Goal: Task Accomplishment & Management: Use online tool/utility

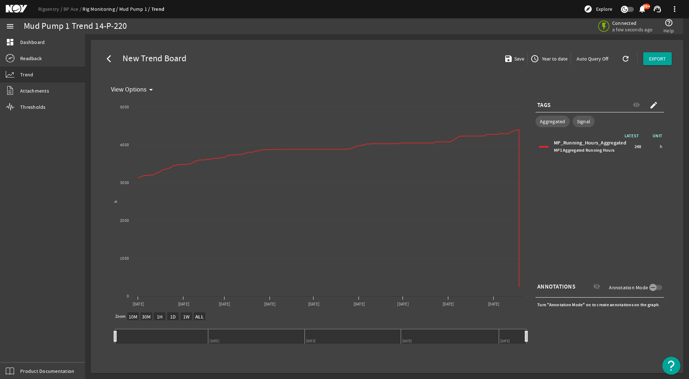
select select "ALL"
click at [32, 108] on span "Thresholds" at bounding box center [33, 106] width 26 height 7
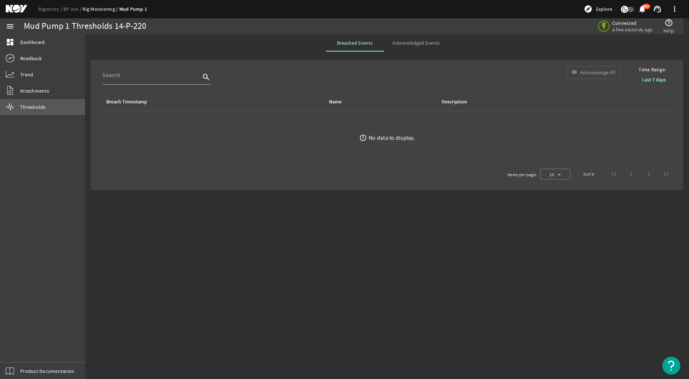
click at [40, 111] on link "Thresholds" at bounding box center [42, 107] width 85 height 16
click at [55, 6] on link "Rigsentry" at bounding box center [50, 9] width 25 height 6
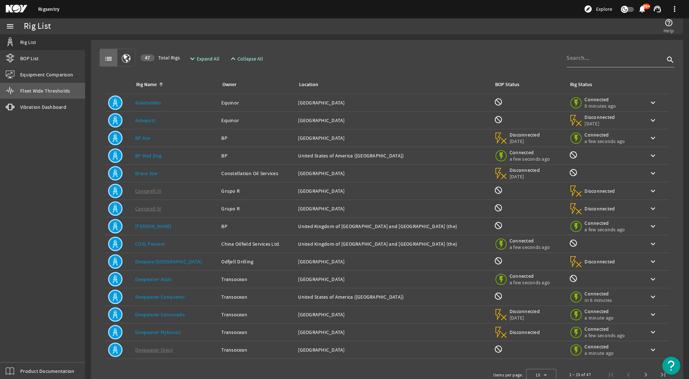
click at [37, 94] on span "Fleet Wide Thresholds" at bounding box center [45, 90] width 50 height 7
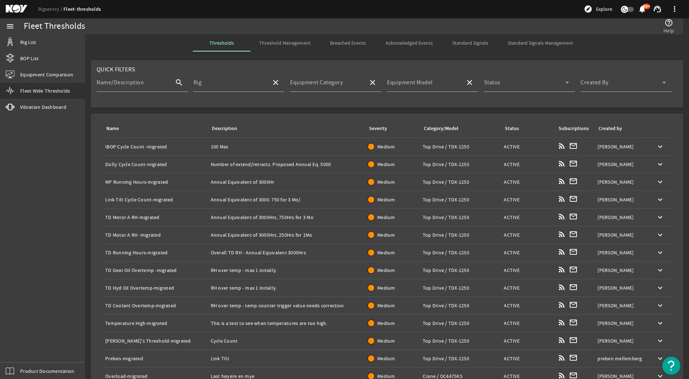
click at [287, 44] on span "Threshold Management" at bounding box center [285, 42] width 52 height 5
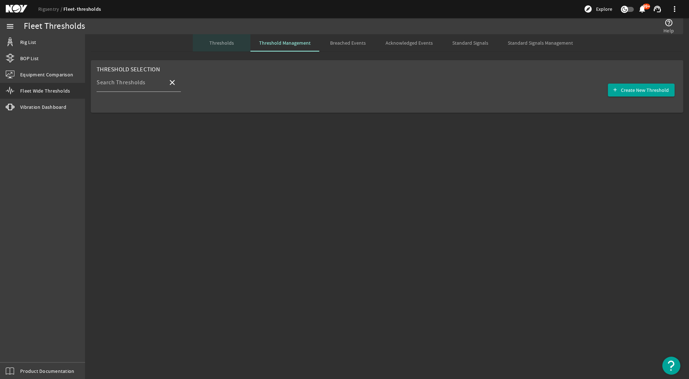
click at [232, 44] on span "Thresholds" at bounding box center [221, 42] width 24 height 5
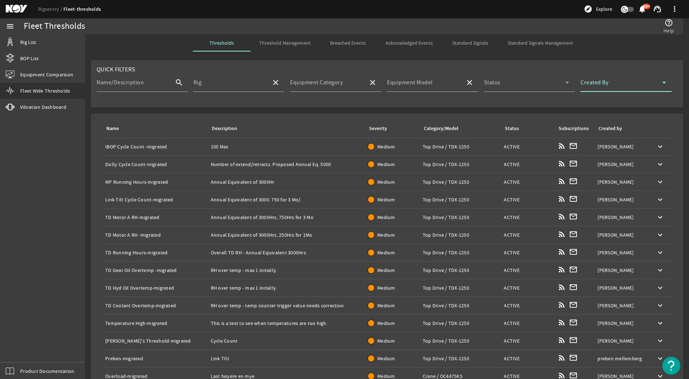
click at [619, 85] on span at bounding box center [621, 85] width 82 height 9
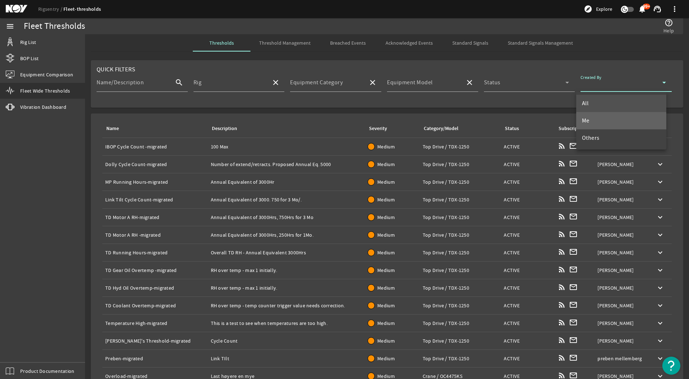
click at [606, 127] on mat-option "Me" at bounding box center [621, 120] width 90 height 17
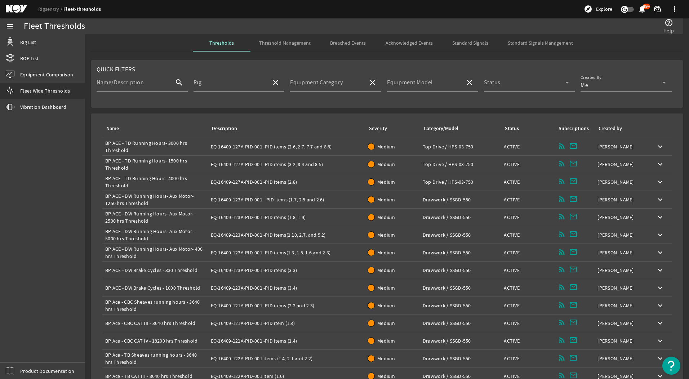
drag, startPoint x: 184, startPoint y: 144, endPoint x: 148, endPoint y: 147, distance: 36.1
click at [148, 147] on div "Name: BP ACE - TD Running Hours- 3000 hrs Threshold" at bounding box center [155, 146] width 100 height 14
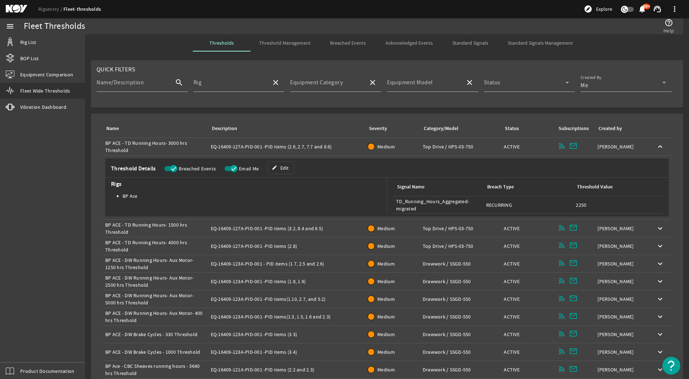
click at [51, 185] on div "menu Rig List BOP List Equipment Comparison Fleet Wide Thresholds vibration Vib…" at bounding box center [42, 198] width 85 height 361
click at [270, 171] on span at bounding box center [281, 167] width 26 height 17
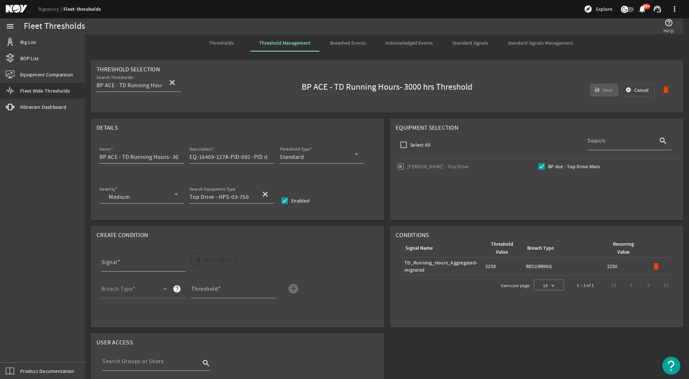
click at [142, 156] on input "BP ACE - TD Running Hours- 3000 hrs Threshold" at bounding box center [138, 157] width 79 height 9
click at [241, 157] on input "EQ-16409-127A-PID-001 -PID items (2.6, 2.7, 7.7 and 8.6)" at bounding box center [228, 157] width 79 height 9
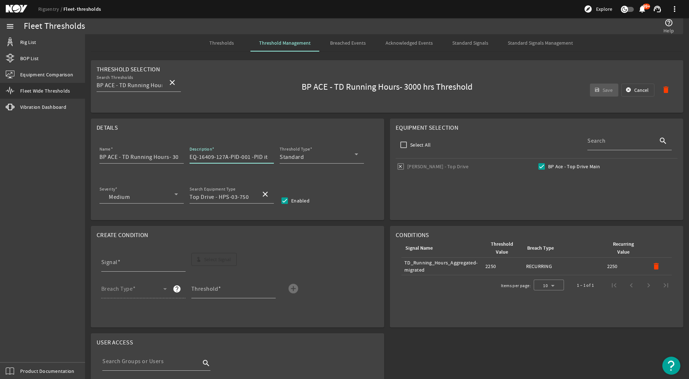
click at [241, 157] on input "EQ-16409-127A-PID-001 -PID items (2.6, 2.7, 7.7 and 8.6)" at bounding box center [228, 157] width 79 height 9
click at [159, 156] on input "BP ACE - TD Running Hours- 3000 hrs Threshold" at bounding box center [138, 157] width 79 height 9
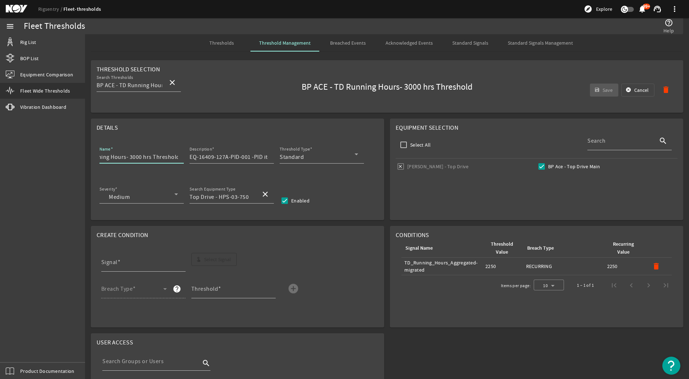
click at [155, 156] on input "BP ACE - TD Running Hours- 3000 hrs Threshold" at bounding box center [138, 157] width 79 height 9
click at [217, 158] on input "EQ-16409-127A-PID-001 -PID items (2.6, 2.7, 7.7 and 8.6)" at bounding box center [228, 157] width 79 height 9
click at [255, 156] on input "EQ-16409-127A-PID-001 -PID items (2.6, 2.7, 7.7 and 8.6)" at bounding box center [228, 157] width 79 height 9
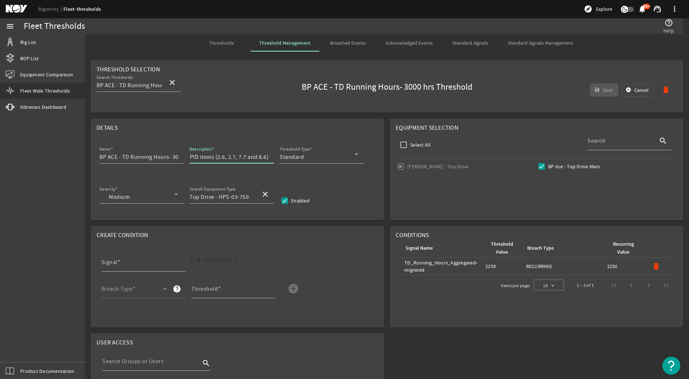
drag, startPoint x: 250, startPoint y: 156, endPoint x: 274, endPoint y: 156, distance: 23.4
click at [274, 156] on mat-form-field "Description EQ-16409-127A-PID-001 -PID items (2.6, 2.7, 7.7 and 8.6)" at bounding box center [234, 158] width 90 height 27
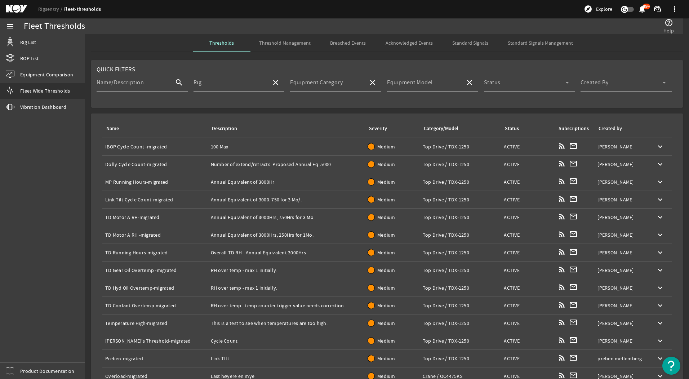
click at [286, 40] on span "Threshold Management" at bounding box center [285, 42] width 52 height 5
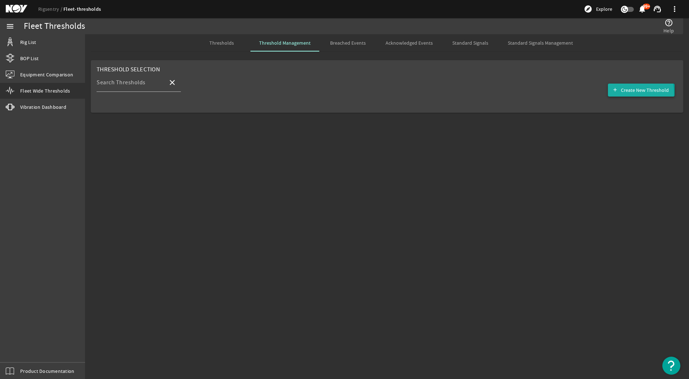
click at [630, 93] on span "Create New Threshold" at bounding box center [645, 89] width 48 height 7
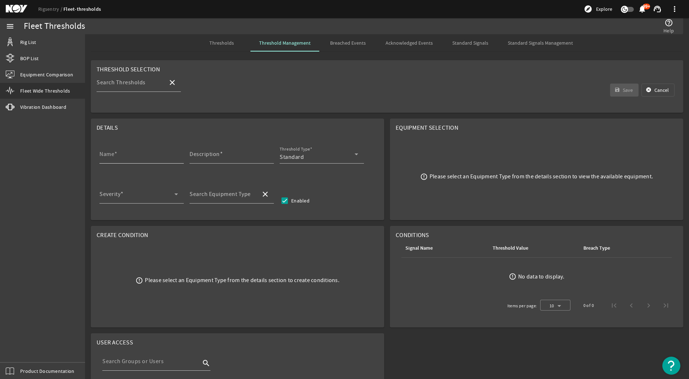
click at [133, 147] on div "Name" at bounding box center [138, 154] width 79 height 19
click at [130, 156] on input "Name" at bounding box center [138, 157] width 79 height 9
paste input "BP ACE - TD Running Hours- 3000 hrs Threshold"
click at [127, 156] on input "BP ACE - TD Running Hours- 3000 hrs Threshold" at bounding box center [138, 157] width 79 height 9
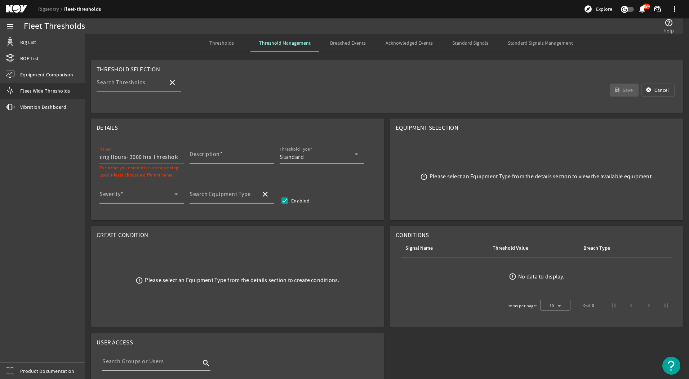
click at [127, 156] on input "BP ACE - TD Running Hours- 3000 hrs Threshold" at bounding box center [138, 157] width 79 height 9
drag, startPoint x: 127, startPoint y: 156, endPoint x: 84, endPoint y: 154, distance: 42.9
click at [84, 154] on mat-sidenav-container "menu Rig List BOP List Equipment Comparison Fleet Wide Thresholds vibration Vib…" at bounding box center [344, 198] width 689 height 361
click at [136, 156] on input "BP ACE - TD Running Hours- 3000 hrs Threshold" at bounding box center [138, 157] width 79 height 9
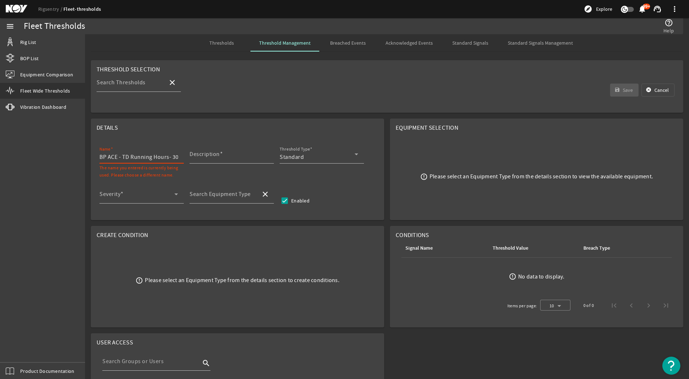
click at [124, 158] on input "BP ACE - TD Running Hours- 3000 hrs Threshold" at bounding box center [138, 157] width 79 height 9
click at [144, 157] on input "BP ACE - MP Running Hours- 3000 hrs Threshold" at bounding box center [138, 157] width 79 height 9
drag, startPoint x: 134, startPoint y: 156, endPoint x: 135, endPoint y: 160, distance: 4.2
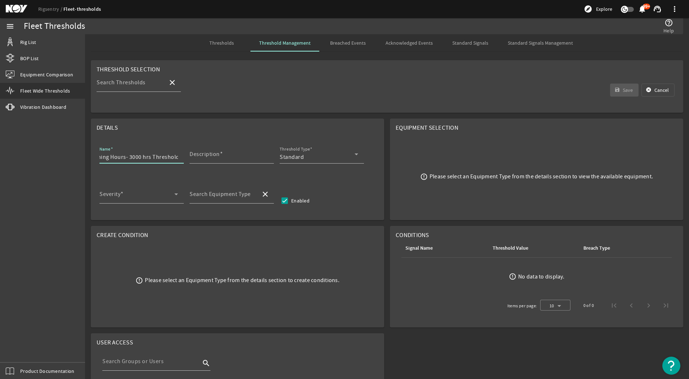
click at [135, 160] on input "BP ACE - MP Running Hours- 3000 hrs Threshold" at bounding box center [138, 157] width 79 height 9
click at [133, 158] on input "BP ACE - MP Running Hours- 3000 hrs Threshold" at bounding box center [138, 157] width 79 height 9
click at [160, 156] on input "BP ACE - MP Running Hours- 120hrs Threshold" at bounding box center [138, 157] width 79 height 9
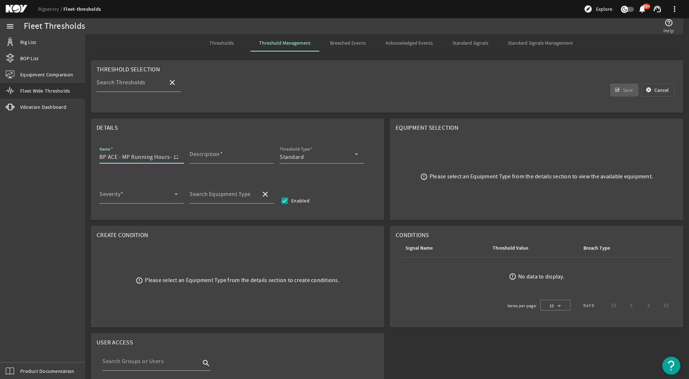
click at [160, 156] on input "BP ACE - MP Running Hours- 120hrs Threshold" at bounding box center [138, 157] width 79 height 9
click at [175, 161] on input "BP ACE - MP Running Hours- 120hrs Threshold" at bounding box center [138, 157] width 79 height 9
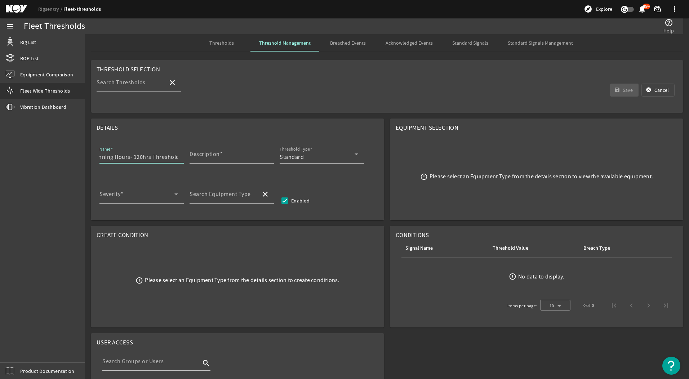
drag, startPoint x: 174, startPoint y: 158, endPoint x: 133, endPoint y: 154, distance: 41.2
click at [133, 154] on input "BP ACE - MP Running Hours- 120hrs Threshold" at bounding box center [138, 157] width 79 height 9
click at [142, 156] on input "BP ACE - MP Running Hours- 120hrs Threshold" at bounding box center [138, 157] width 79 height 9
type input "BP ACE - MP Running Hours- 120 hrs Threshold"
click at [207, 158] on input "Description" at bounding box center [228, 157] width 79 height 9
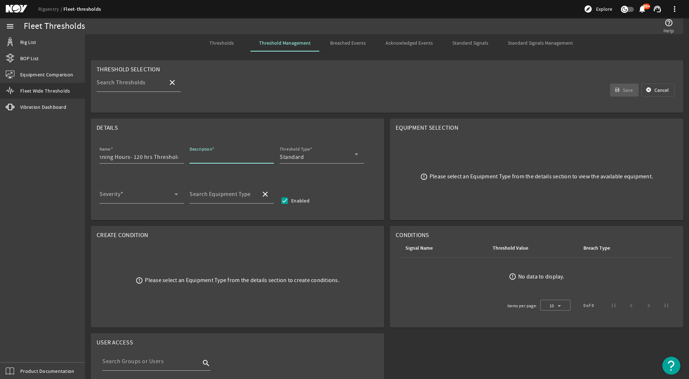
scroll to position [0, 0]
click at [213, 156] on input "Description" at bounding box center [228, 157] width 79 height 9
paste input "EQ-16409-193A-PID-001"
paste input "-PID items (2.6, 2.7, 7.7 and 8.6)"
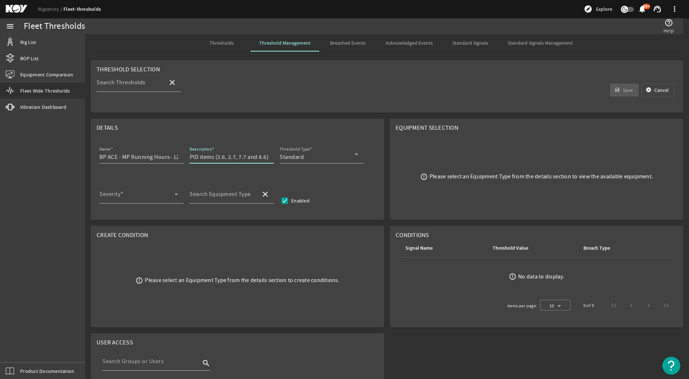
click at [214, 154] on input "EQ-16409-193A-PID-001 -PID items (2.6, 2.7, 7.7 and 8.6)" at bounding box center [228, 157] width 79 height 9
drag, startPoint x: 213, startPoint y: 156, endPoint x: 254, endPoint y: 158, distance: 40.4
click at [254, 158] on input "EQ-16409-193A-PID-001 -PID items (2.6, 2.7, 7.7 and 8.6)" at bounding box center [228, 157] width 79 height 9
click at [240, 158] on input "EQ-16409-193A-PID-001 -PID items (2.6, 2.7, 7.7 and 8.6)" at bounding box center [228, 157] width 79 height 9
drag, startPoint x: 217, startPoint y: 155, endPoint x: 266, endPoint y: 156, distance: 49.0
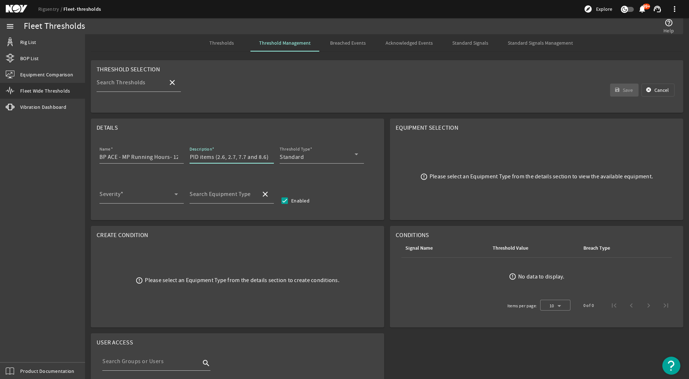
click at [266, 156] on input "EQ-16409-193A-PID-001 -PID items (2.6, 2.7, 7.7 and 8.6)" at bounding box center [228, 157] width 79 height 9
type input "EQ-16409-193A-PID-001 -PID items (12.1))"
click at [174, 197] on icon at bounding box center [176, 194] width 9 height 9
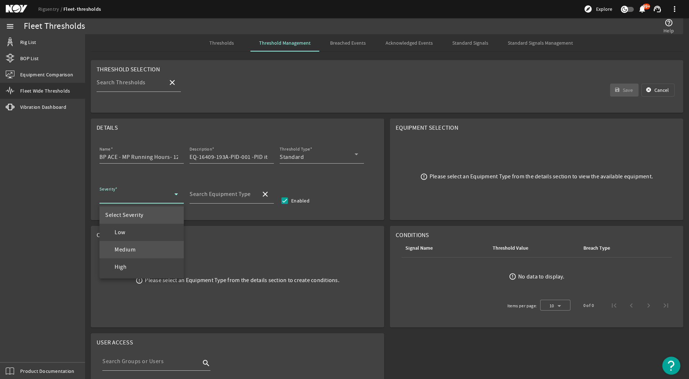
click at [150, 243] on mat-option "Medium" at bounding box center [141, 249] width 84 height 17
click at [247, 193] on mat-label "Search Equipment Type" at bounding box center [219, 194] width 61 height 7
click at [247, 193] on input "Search Equipment Type" at bounding box center [222, 197] width 66 height 9
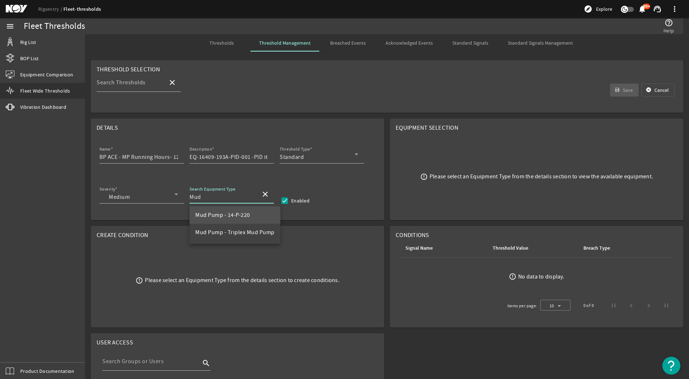
click at [231, 217] on span "Mud Pump - 14-P-220" at bounding box center [222, 214] width 55 height 7
type input "Mud Pump - 14-P-220"
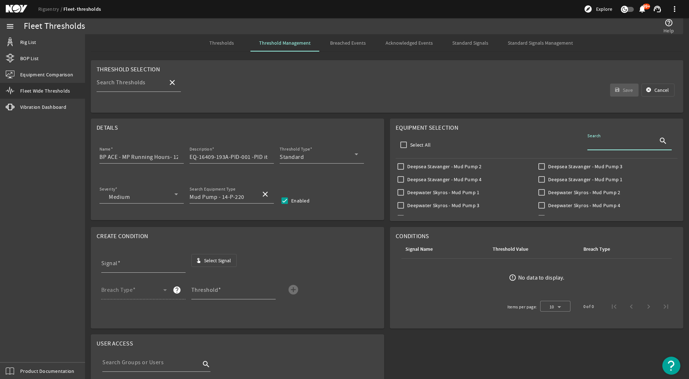
click at [619, 143] on input "Search" at bounding box center [620, 143] width 66 height 9
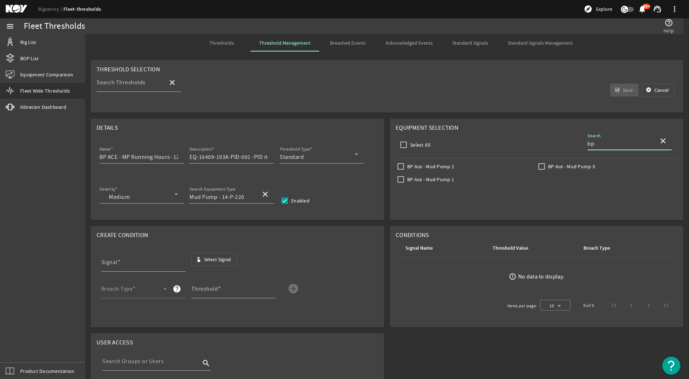
type input "bp"
click at [416, 179] on label "BP Ace - Mud Pump 1" at bounding box center [430, 179] width 48 height 7
click at [406, 179] on input "BP Ace - Mud Pump 1" at bounding box center [400, 179] width 10 height 10
checkbox input "true"
click at [129, 159] on input "BP ACE - MP Running Hours- 120 hrs Threshold" at bounding box center [138, 157] width 79 height 9
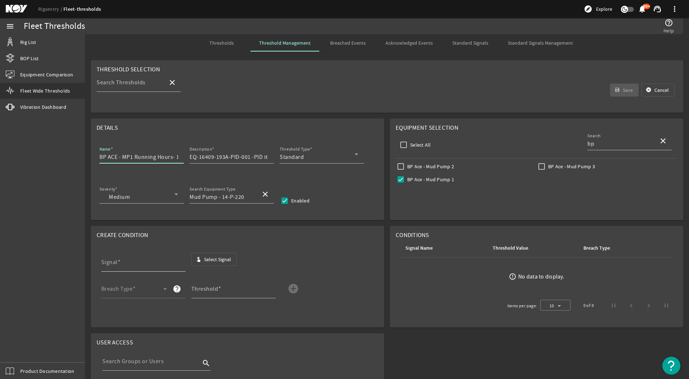
type input "BP ACE - MP1 Running Hours- 120 hrs Threshold"
click at [173, 261] on input "Signal" at bounding box center [140, 265] width 79 height 9
click at [206, 260] on span "Select Signal" at bounding box center [217, 259] width 27 height 7
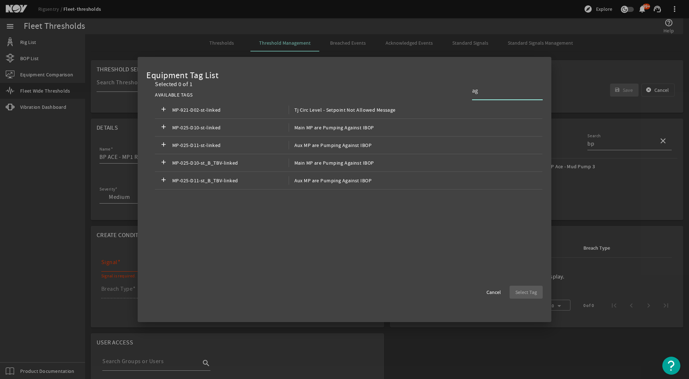
type input "a"
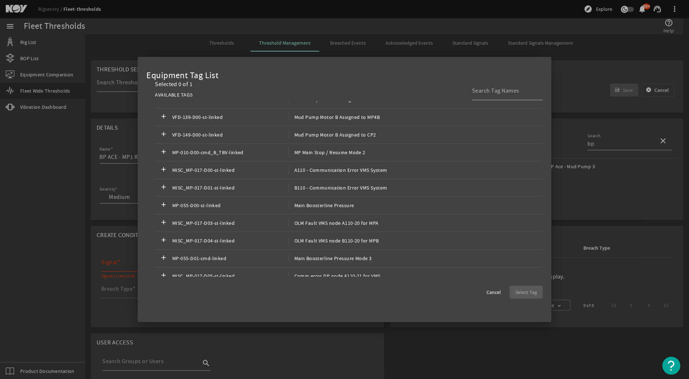
scroll to position [1194, 0]
click at [494, 92] on input at bounding box center [504, 90] width 65 height 9
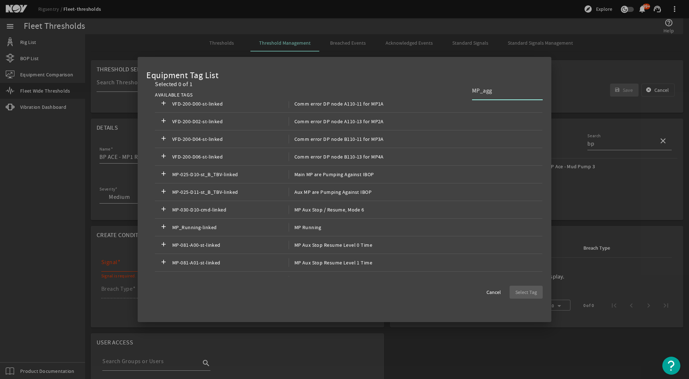
scroll to position [0, 0]
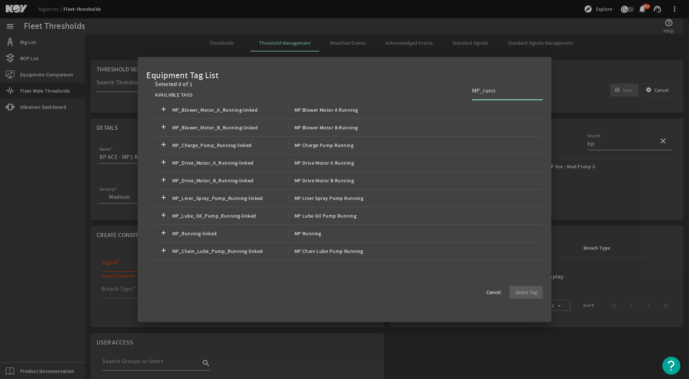
type input "MP_runn"
click at [160, 37] on div at bounding box center [344, 189] width 689 height 379
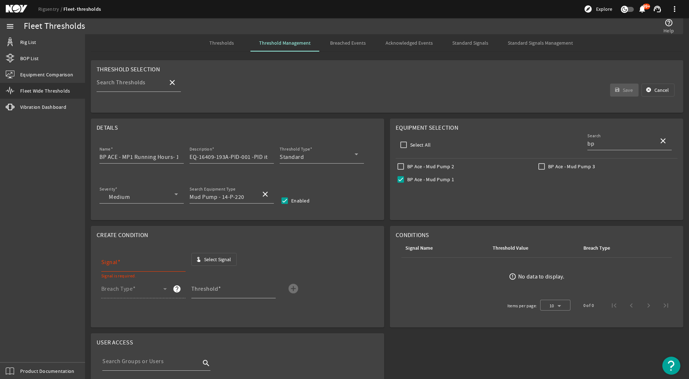
click at [216, 258] on span "Select Signal" at bounding box center [217, 259] width 27 height 7
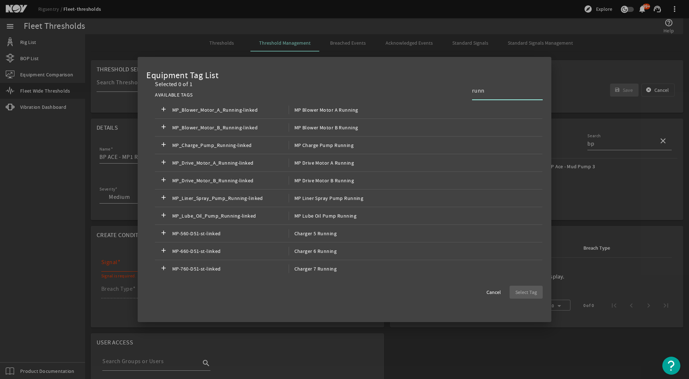
type input "runn"
click at [160, 169] on span at bounding box center [163, 162] width 17 height 17
click at [536, 294] on span "Select Tag" at bounding box center [526, 291] width 22 height 7
type input "MP_Drive_Motor_A_Running-linked"
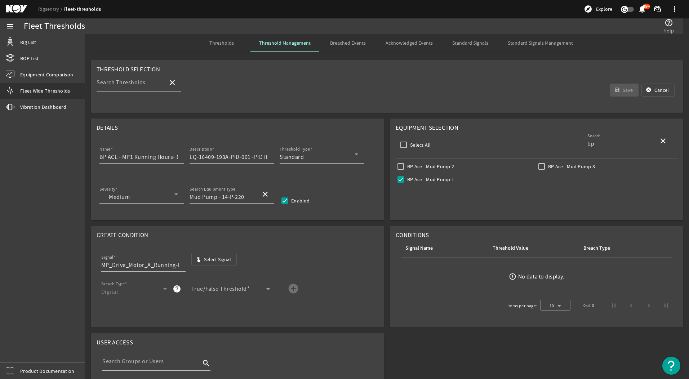
click at [224, 259] on span "Select Signal" at bounding box center [217, 259] width 27 height 7
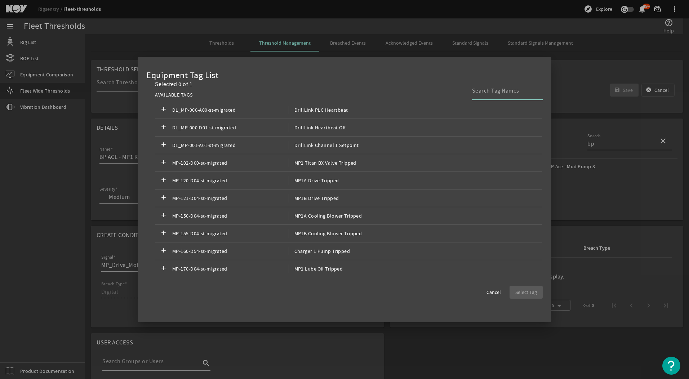
click at [482, 90] on input at bounding box center [504, 90] width 65 height 9
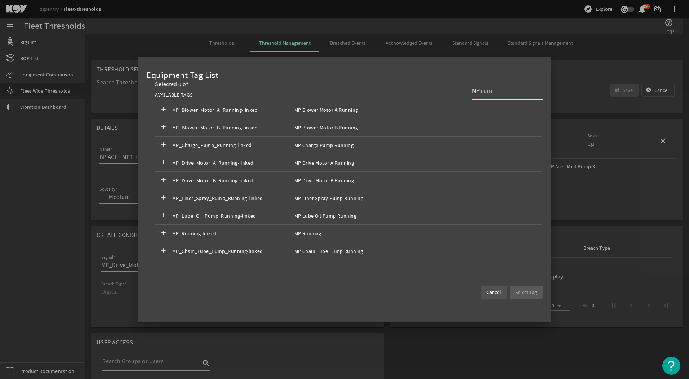
type input "MP runn"
click at [492, 297] on span at bounding box center [493, 291] width 26 height 17
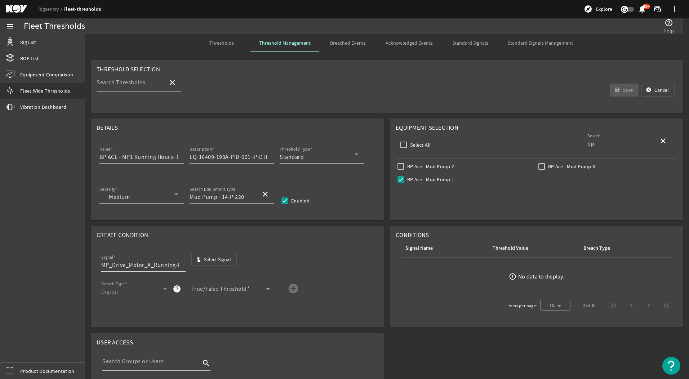
click at [157, 265] on input "MP_Drive_Motor_A_Running-linked" at bounding box center [140, 265] width 79 height 9
click at [201, 258] on span "button" at bounding box center [214, 259] width 45 height 17
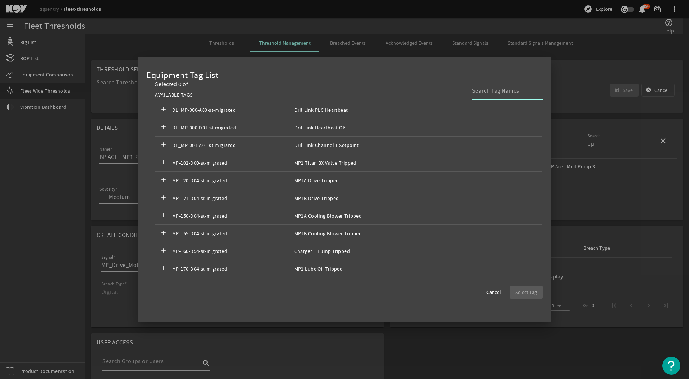
click at [489, 93] on input at bounding box center [504, 90] width 65 height 9
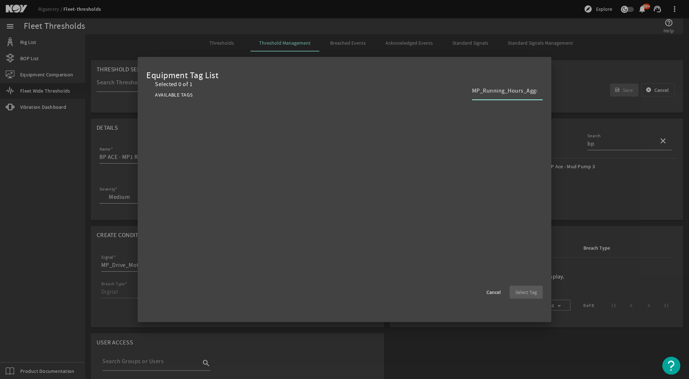
drag, startPoint x: 487, startPoint y: 93, endPoint x: 492, endPoint y: 91, distance: 5.9
click at [492, 91] on input "MP_Running_Hours_Aggregated" at bounding box center [504, 90] width 65 height 9
drag, startPoint x: 523, startPoint y: 89, endPoint x: 562, endPoint y: 89, distance: 39.3
click at [562, 89] on div "Equipment Tag List Selected 0 of 1 AVAILABLE TAGS MP_Running_Hours_Aggregated C…" at bounding box center [344, 189] width 689 height 379
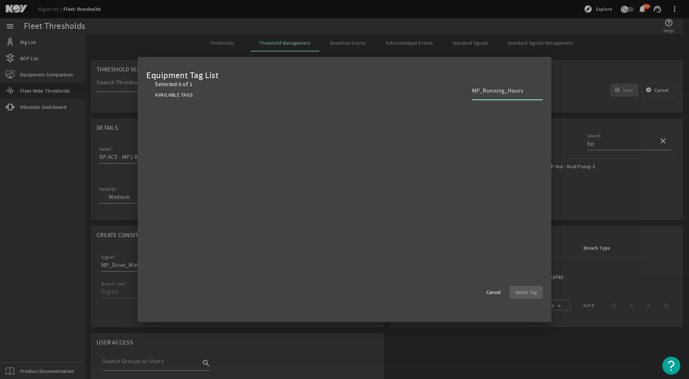
scroll to position [0, 0]
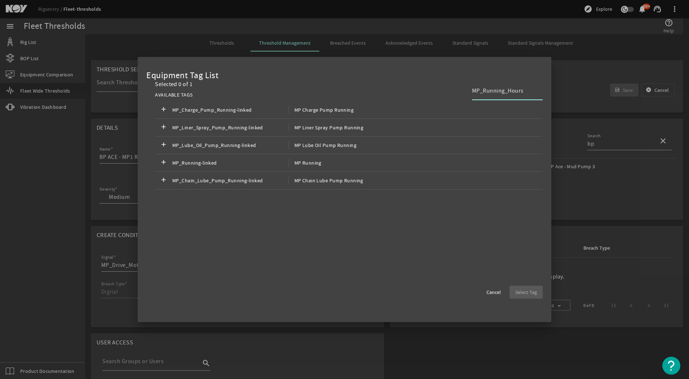
drag, startPoint x: 529, startPoint y: 92, endPoint x: 479, endPoint y: 93, distance: 50.1
click at [479, 93] on input "MP_Running_Hours" at bounding box center [504, 90] width 65 height 9
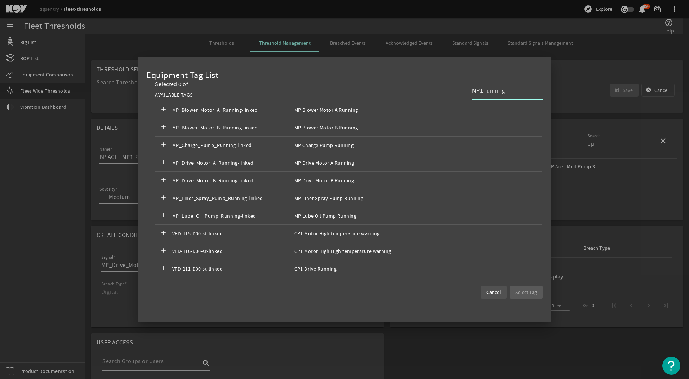
type input "MP1 running"
click at [488, 300] on span at bounding box center [493, 291] width 26 height 17
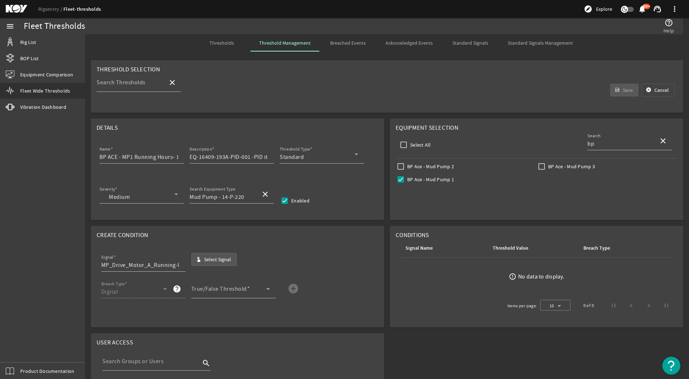
click at [212, 258] on span "Select Signal" at bounding box center [217, 259] width 27 height 7
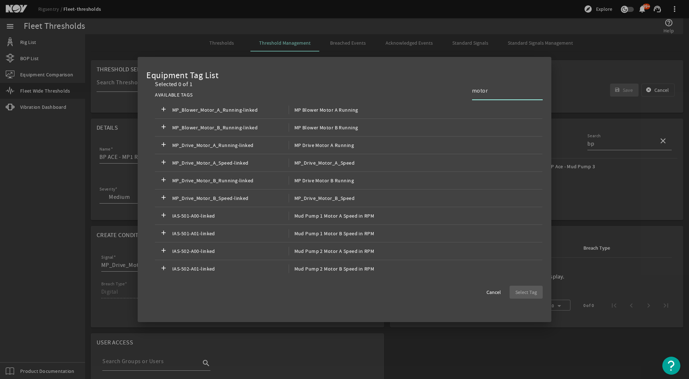
type input "motor"
click at [620, 115] on div at bounding box center [344, 189] width 689 height 379
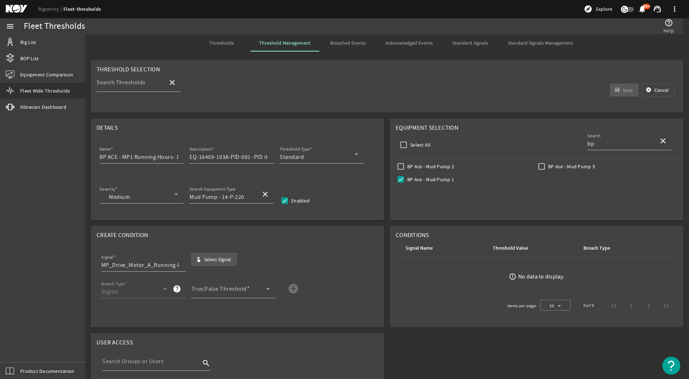
click at [214, 259] on span "Select Signal" at bounding box center [217, 259] width 27 height 7
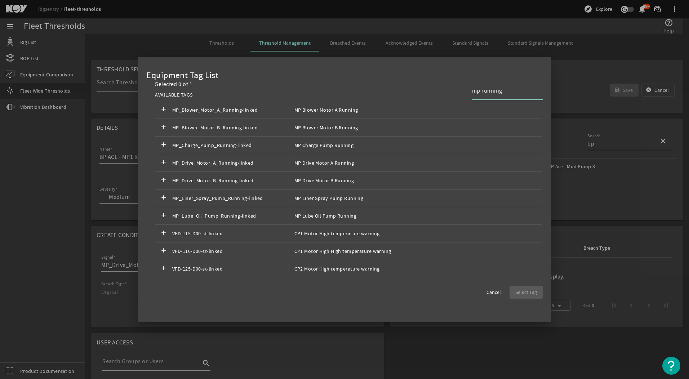
type input "mp running"
click at [162, 158] on span at bounding box center [163, 162] width 17 height 17
click at [156, 161] on span at bounding box center [163, 162] width 17 height 17
click at [169, 161] on span at bounding box center [163, 162] width 17 height 17
click at [527, 292] on span "Select Tag" at bounding box center [526, 291] width 22 height 7
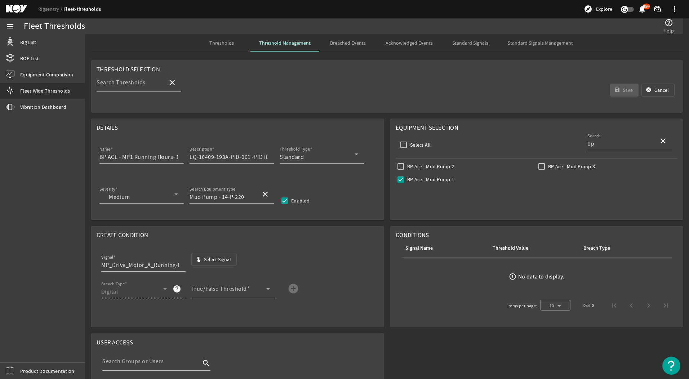
click at [159, 294] on mat-form-field "Breach Type Digital help" at bounding box center [146, 292] width 90 height 27
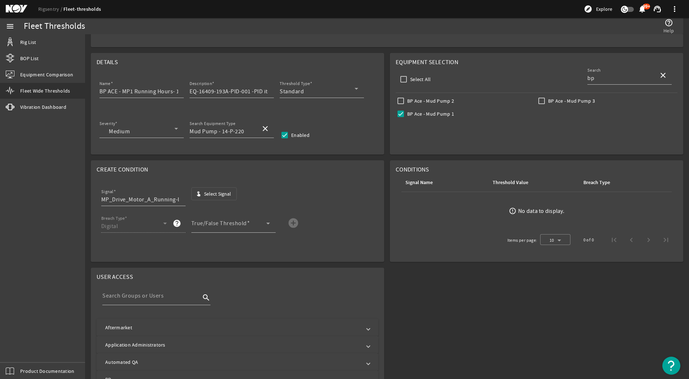
scroll to position [72, 0]
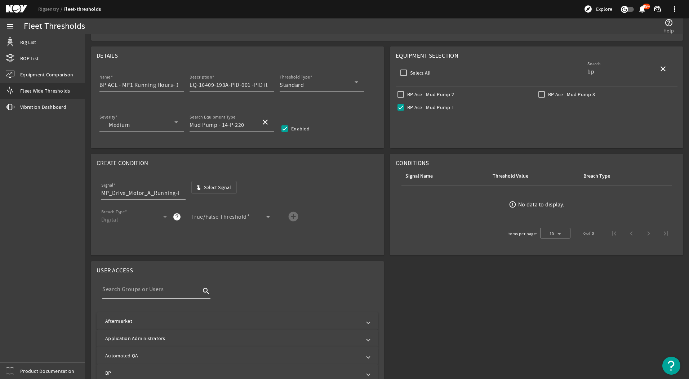
click at [164, 83] on input "BP ACE - MP1 Running Hours- 120 hrs Threshold" at bounding box center [138, 85] width 79 height 9
click at [171, 195] on input "MP_Drive_Motor_A_Running-linked" at bounding box center [140, 193] width 79 height 9
click at [203, 186] on span "button" at bounding box center [214, 187] width 45 height 17
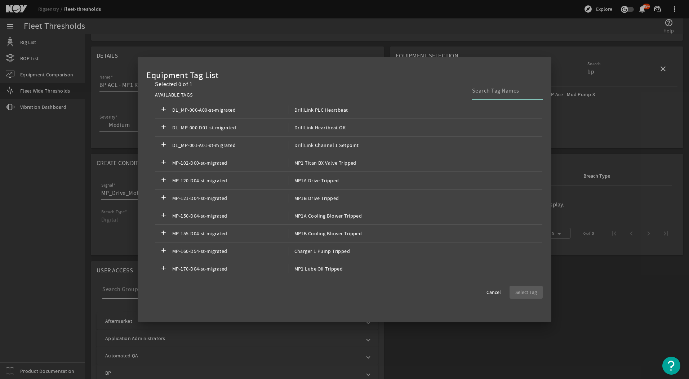
click at [505, 90] on input at bounding box center [504, 90] width 65 height 9
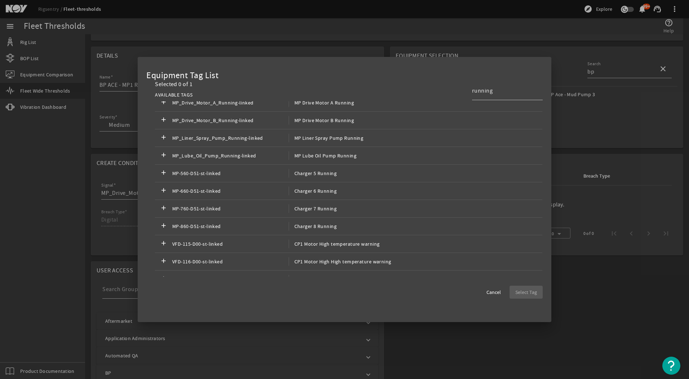
scroll to position [0, 0]
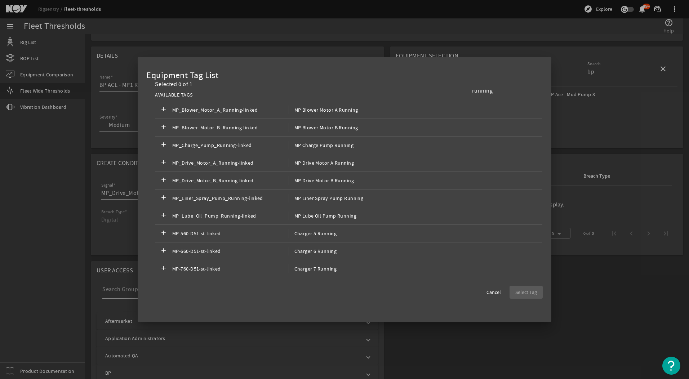
click at [490, 91] on input "running" at bounding box center [504, 90] width 65 height 9
type input "s"
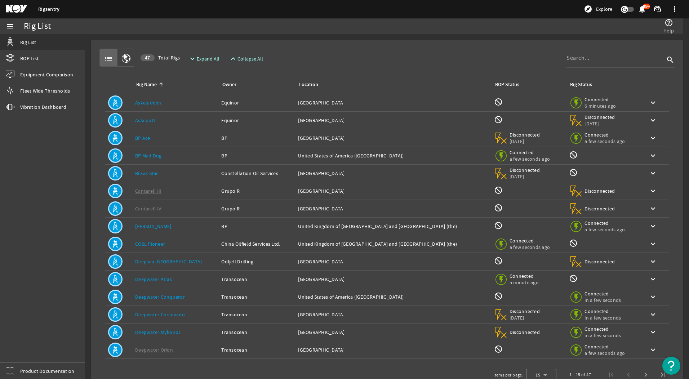
click at [148, 136] on link "BP Ace" at bounding box center [142, 138] width 15 height 6
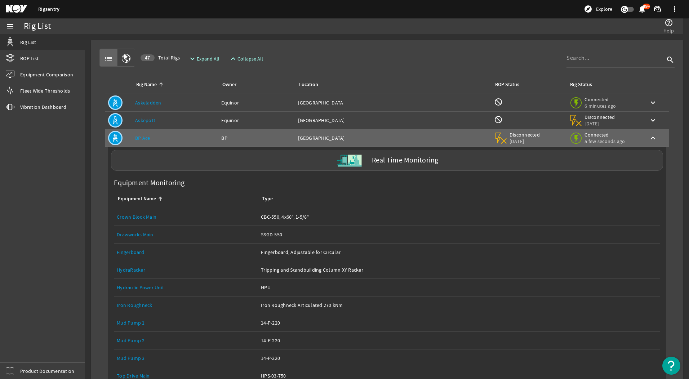
click at [140, 325] on link "Mud Pump 1" at bounding box center [131, 322] width 28 height 6
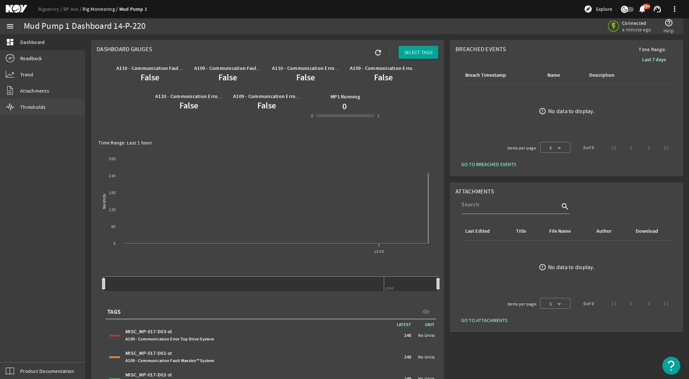
click at [31, 107] on span "Thresholds" at bounding box center [33, 106] width 26 height 7
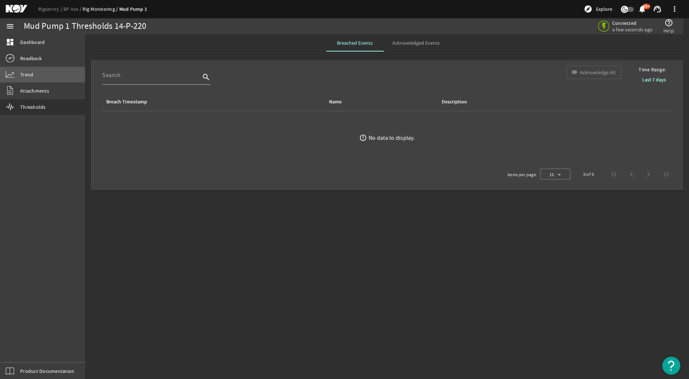
click at [53, 76] on link "Trend" at bounding box center [42, 75] width 85 height 16
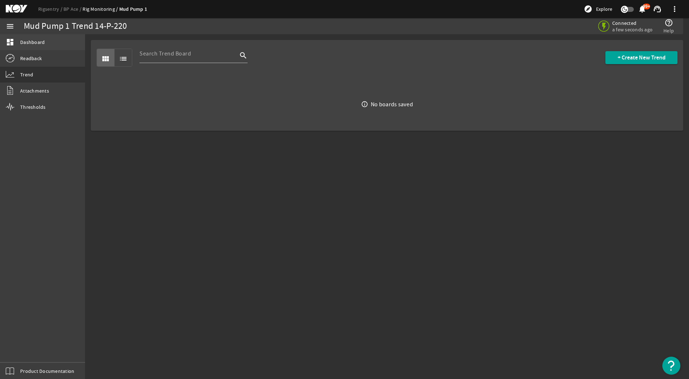
click at [36, 40] on span "Dashboard" at bounding box center [32, 42] width 24 height 7
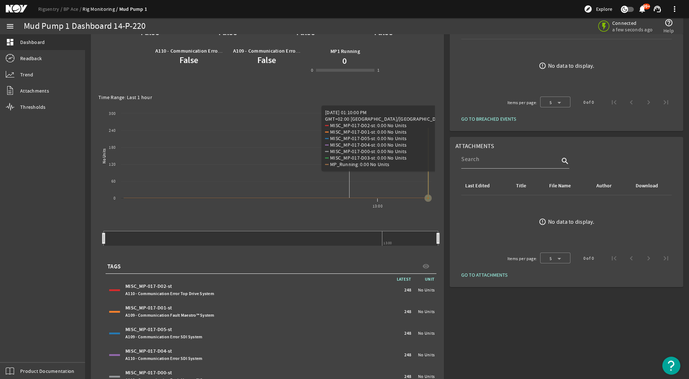
scroll to position [123, 0]
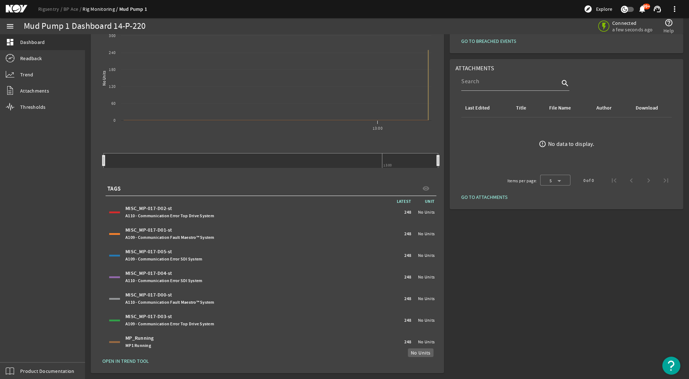
click at [413, 340] on div "No Units" at bounding box center [424, 341] width 22 height 7
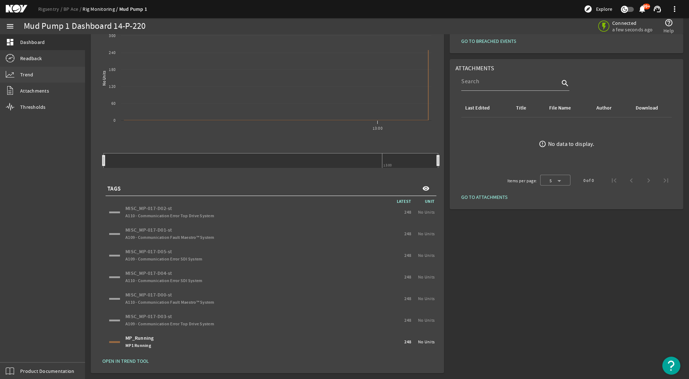
click at [51, 76] on link "Trend" at bounding box center [42, 75] width 85 height 16
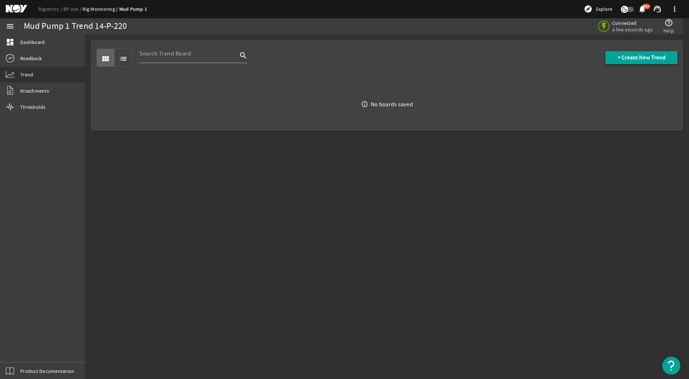
click at [669, 57] on span at bounding box center [641, 57] width 72 height 17
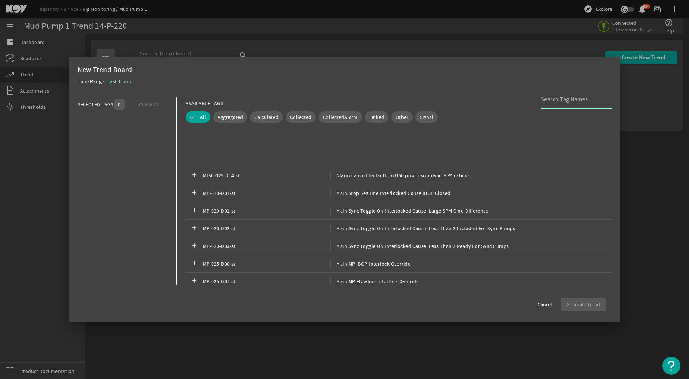
scroll to position [288, 0]
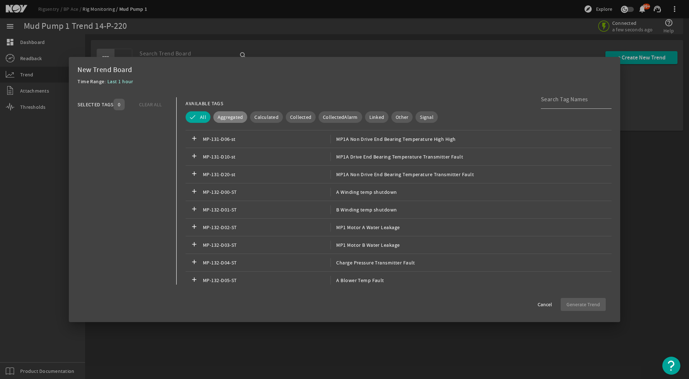
click at [219, 118] on span "Aggregated" at bounding box center [231, 116] width 26 height 7
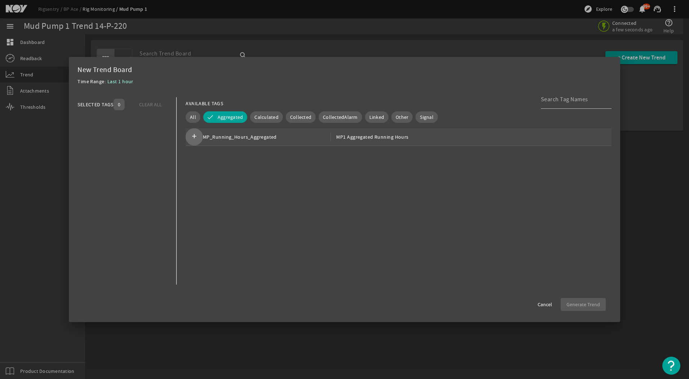
click at [189, 132] on span at bounding box center [193, 136] width 17 height 17
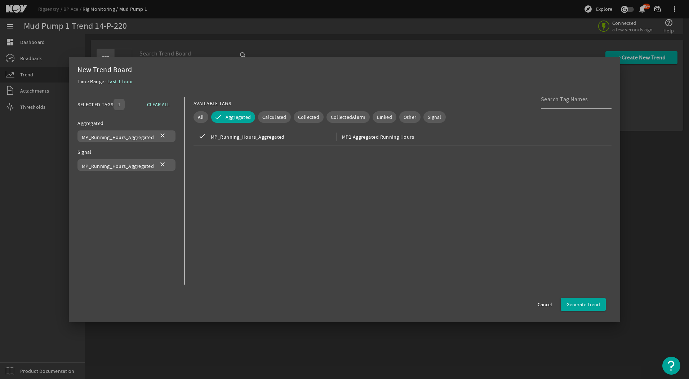
drag, startPoint x: 284, startPoint y: 138, endPoint x: 183, endPoint y: 148, distance: 100.9
click at [228, 137] on span "MP_Running_Hours_Aggregated" at bounding box center [273, 137] width 125 height 9
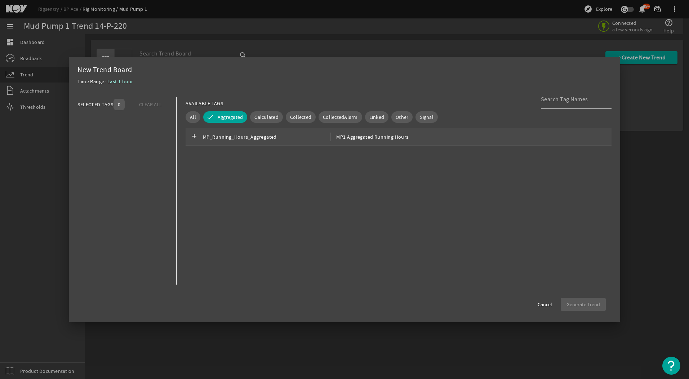
click at [270, 141] on span "MP_Running_Hours_Aggregated" at bounding box center [266, 137] width 127 height 9
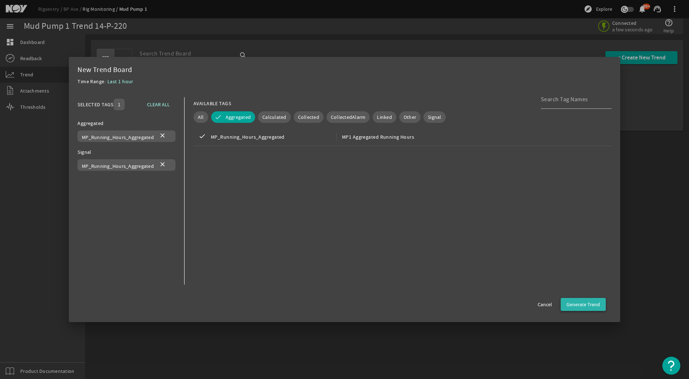
click at [584, 297] on span "button" at bounding box center [582, 304] width 45 height 17
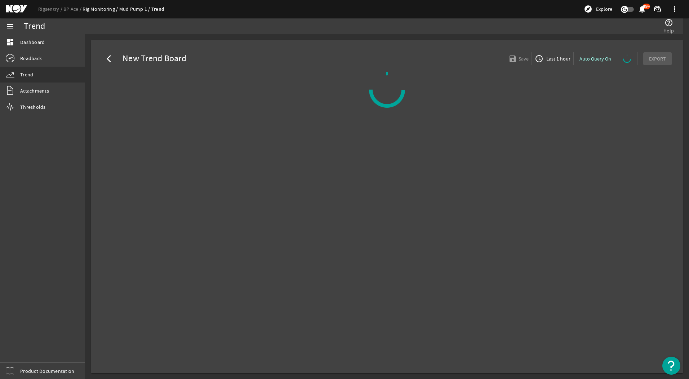
select select "ALL"
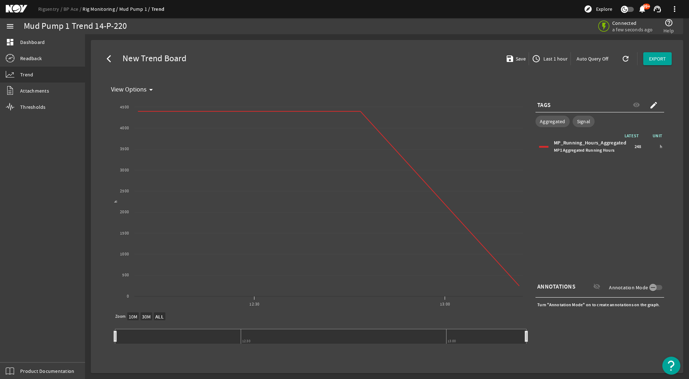
click at [540, 56] on mat-icon "access_time" at bounding box center [536, 58] width 9 height 9
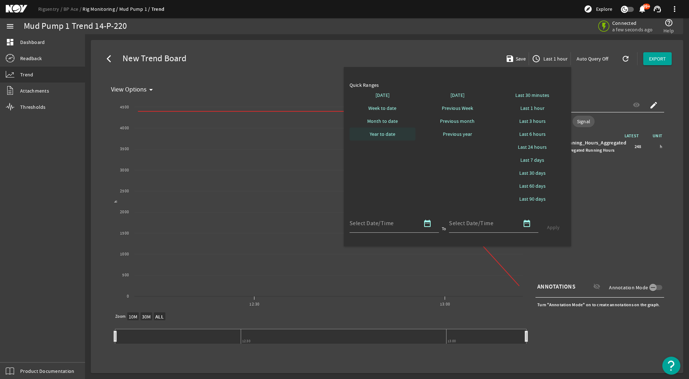
click at [395, 130] on span at bounding box center [382, 133] width 66 height 17
select select "10M"
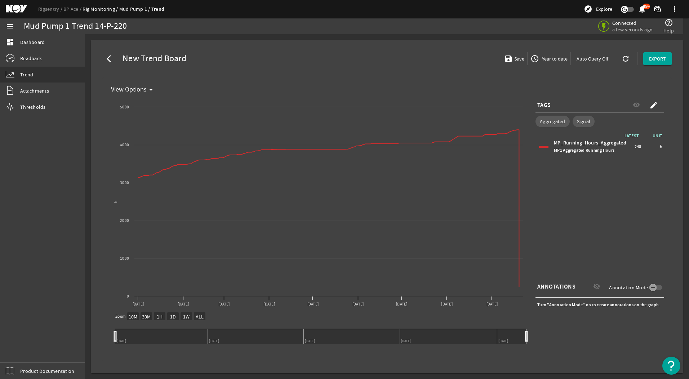
click at [603, 143] on div "MP_Running_Hours_Aggregated MP1 Aggregated Running Hours" at bounding box center [593, 146] width 79 height 14
drag, startPoint x: 603, startPoint y: 143, endPoint x: 288, endPoint y: 66, distance: 324.5
click at [288, 66] on div "arrow_back_ios New Trend Board save Save access_time Year to date Auto Query Of…" at bounding box center [387, 59] width 581 height 26
click at [103, 60] on span at bounding box center [110, 58] width 17 height 17
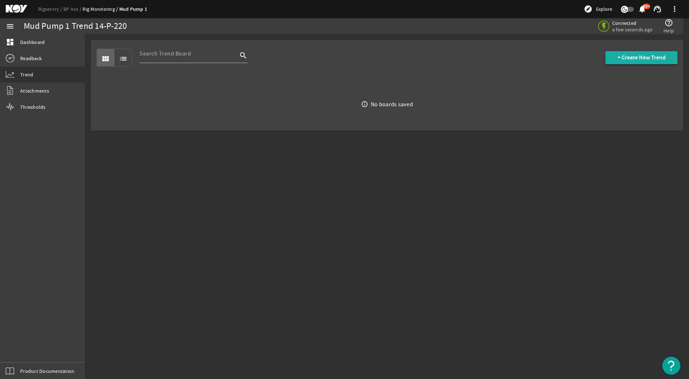
click at [642, 55] on span "+ Create New Trend" at bounding box center [641, 57] width 48 height 7
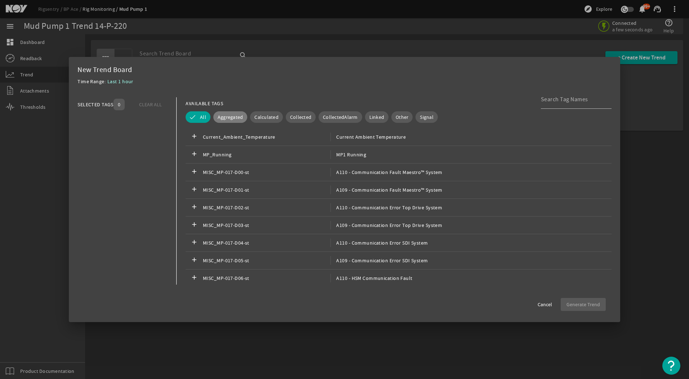
click at [229, 117] on span "Aggregated" at bounding box center [231, 116] width 26 height 7
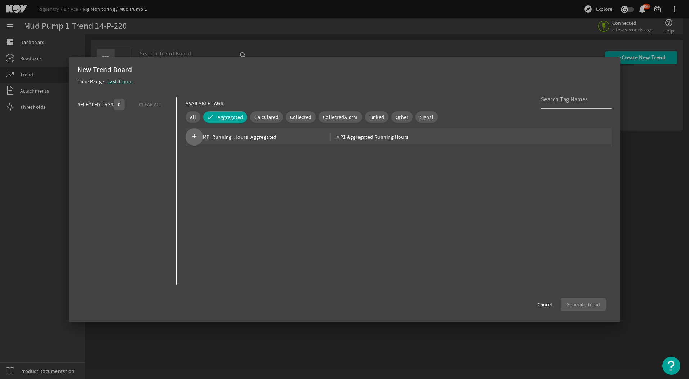
click at [196, 136] on mat-icon "add" at bounding box center [194, 137] width 9 height 9
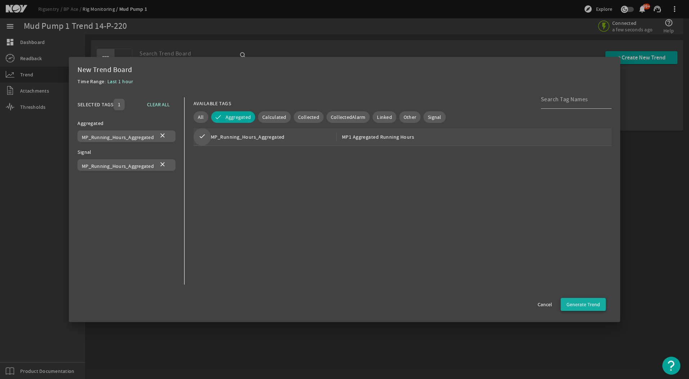
click at [575, 305] on span "Generate Trend" at bounding box center [582, 304] width 33 height 7
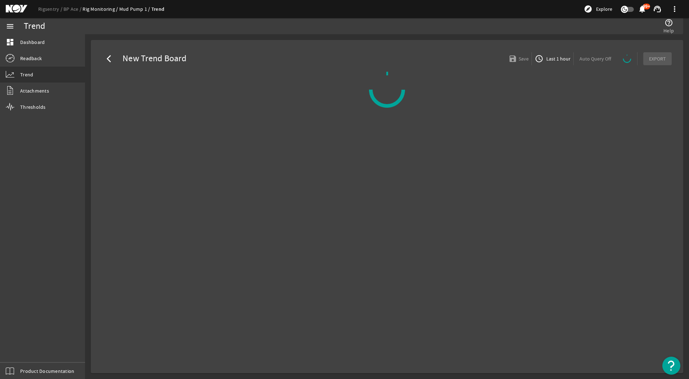
select select "ALL"
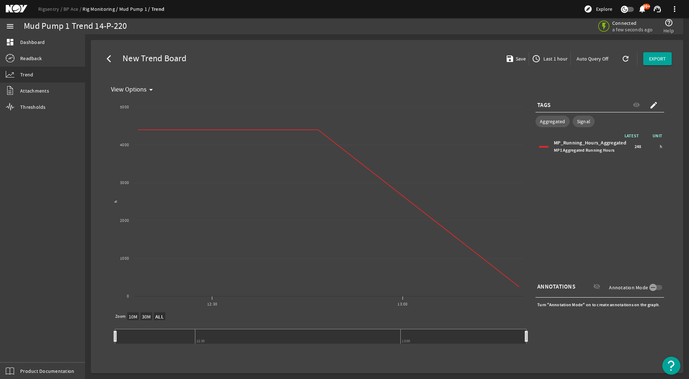
drag, startPoint x: 554, startPoint y: 143, endPoint x: 626, endPoint y: 143, distance: 72.0
click at [626, 143] on div "MP_Running_Hours_Aggregated MP1 Aggregated Running Hours" at bounding box center [593, 146] width 79 height 14
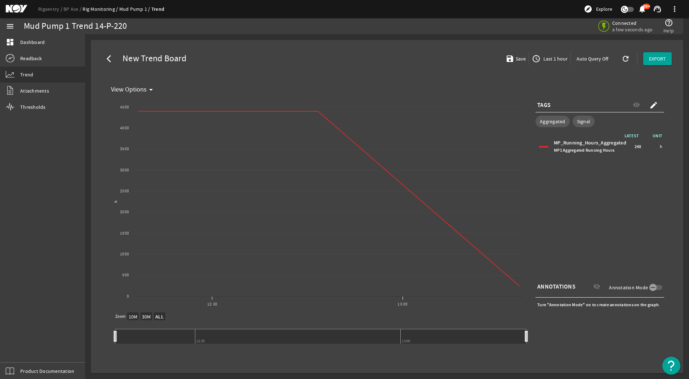
copy div "MP_Running_Hours_Aggregated"
click at [630, 181] on div "LATEST UNIT MP_Running_Hours_Aggregated MP1 Aggregated Running Hours 248 h" at bounding box center [599, 204] width 129 height 144
click at [113, 58] on mat-icon "arrow_back_ios" at bounding box center [111, 58] width 9 height 9
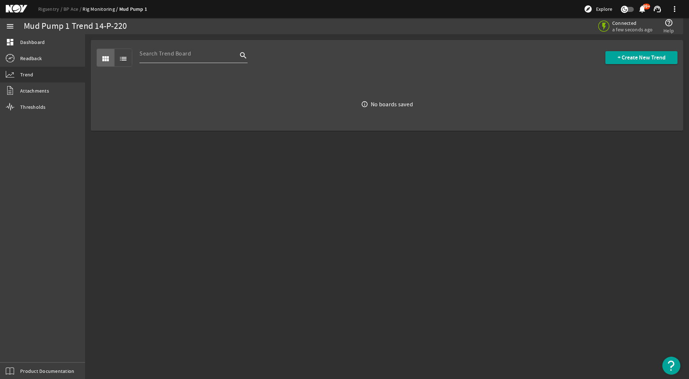
click at [205, 59] on div at bounding box center [188, 53] width 98 height 19
click at [619, 56] on span "+ Create New Trend" at bounding box center [641, 57] width 48 height 7
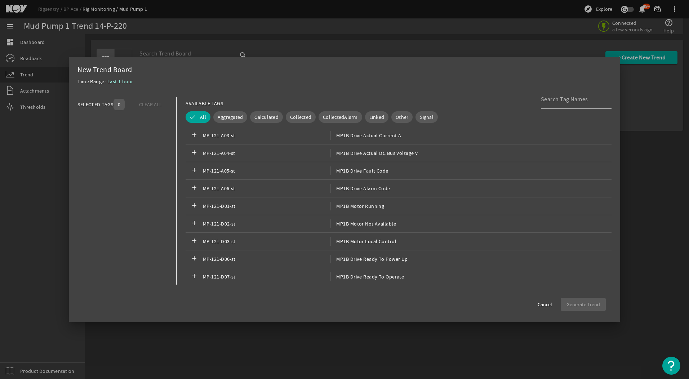
scroll to position [932, 0]
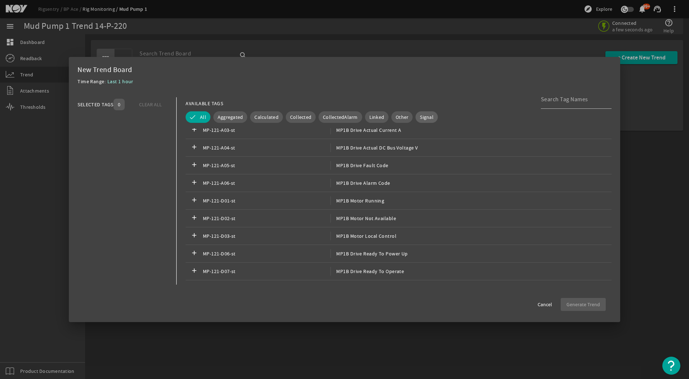
click at [424, 116] on span "Signal" at bounding box center [427, 116] width 14 height 7
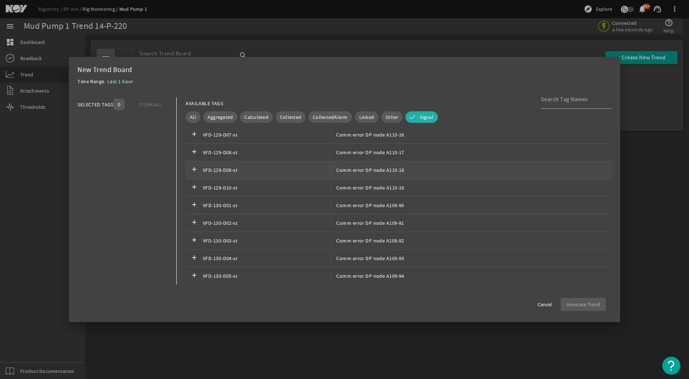
scroll to position [1726, 0]
click at [194, 113] on span "All" at bounding box center [193, 116] width 6 height 7
click at [557, 95] on input at bounding box center [573, 99] width 65 height 9
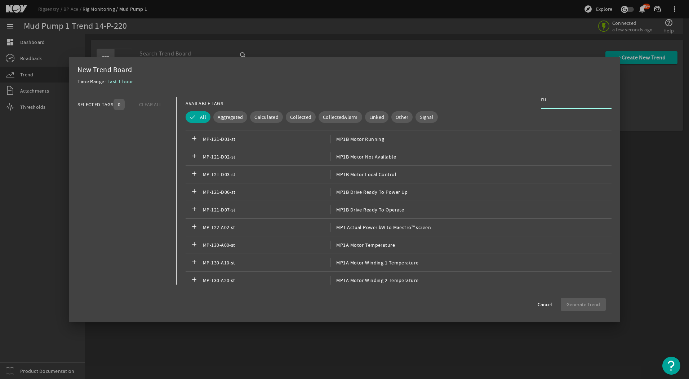
scroll to position [55, 0]
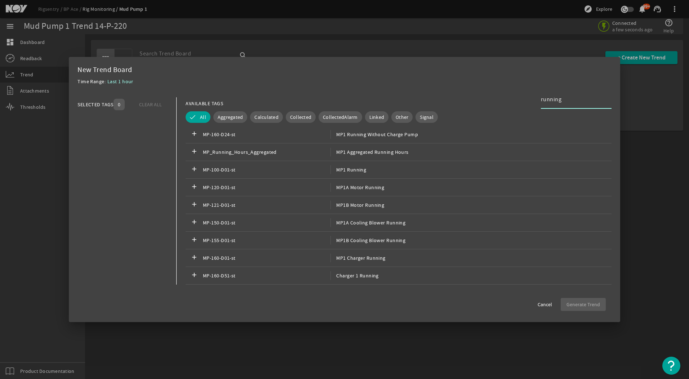
type input "running"
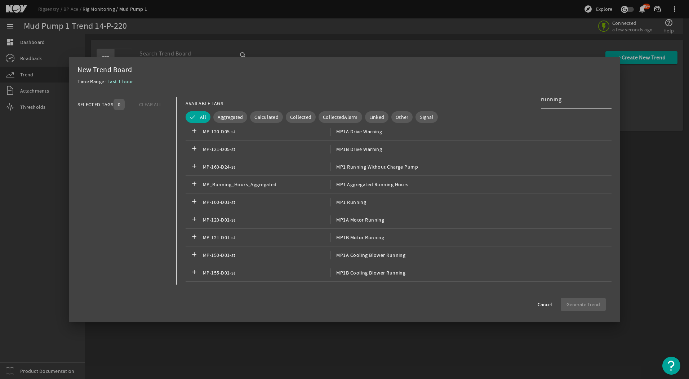
scroll to position [0, 0]
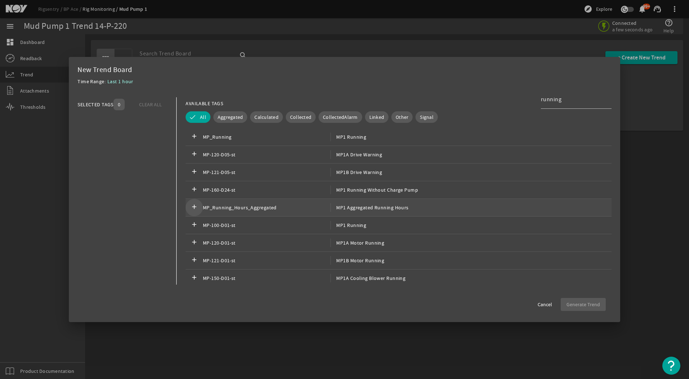
click at [194, 206] on mat-icon "add" at bounding box center [194, 207] width 9 height 9
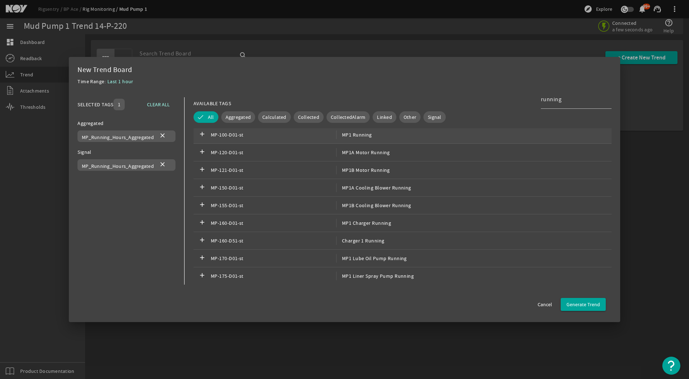
scroll to position [91, 0]
click at [166, 138] on span at bounding box center [162, 135] width 17 height 17
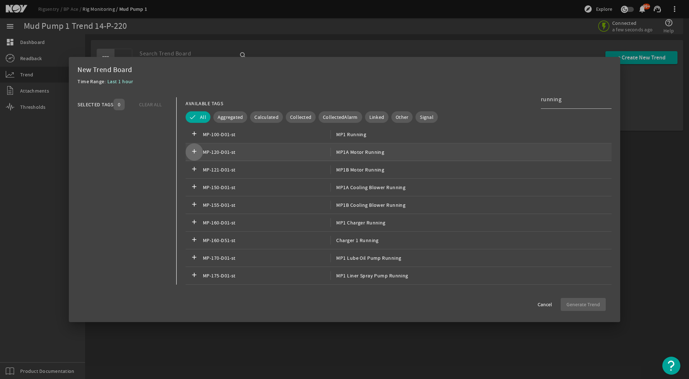
click at [194, 157] on span at bounding box center [193, 151] width 17 height 17
click at [591, 304] on span "Generate Trend" at bounding box center [582, 304] width 33 height 7
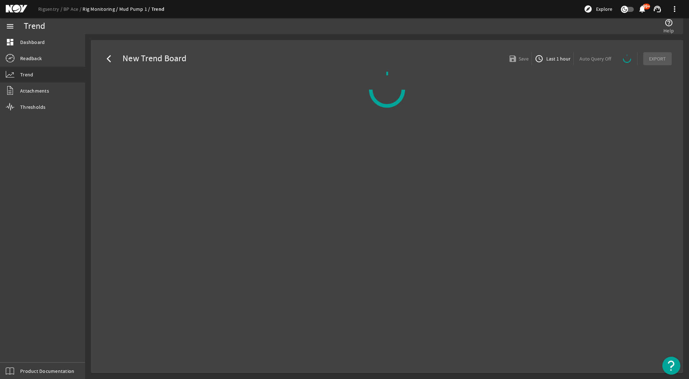
select select "ALL"
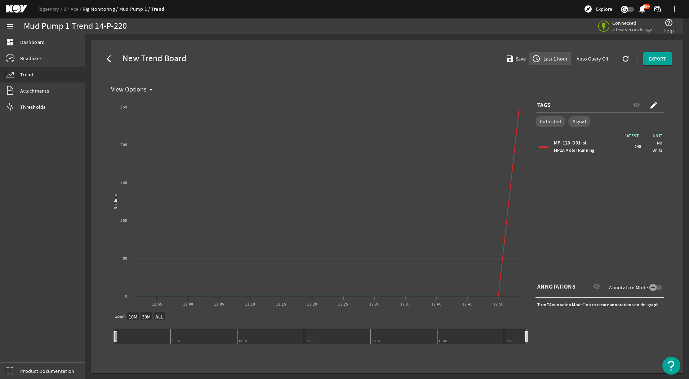
click at [553, 57] on span "Last 1 hour" at bounding box center [555, 58] width 26 height 7
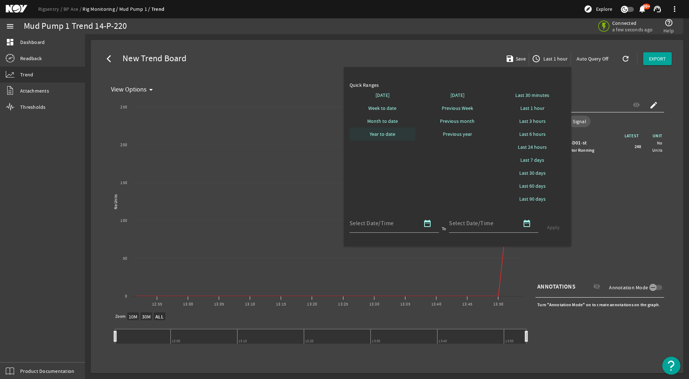
click at [394, 136] on span "Year to date" at bounding box center [383, 133] width 26 height 7
select select "10M"
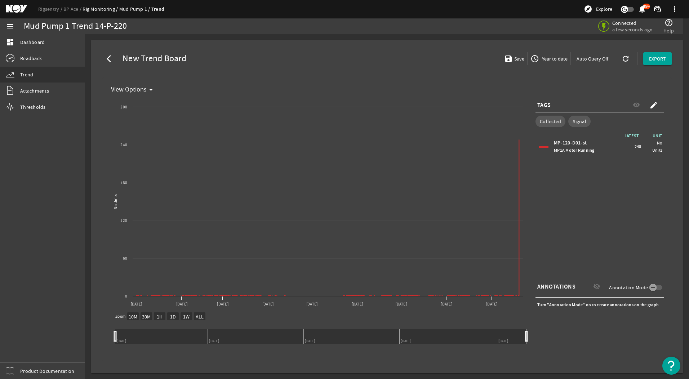
click at [649, 103] on mat-icon "create" at bounding box center [653, 105] width 9 height 9
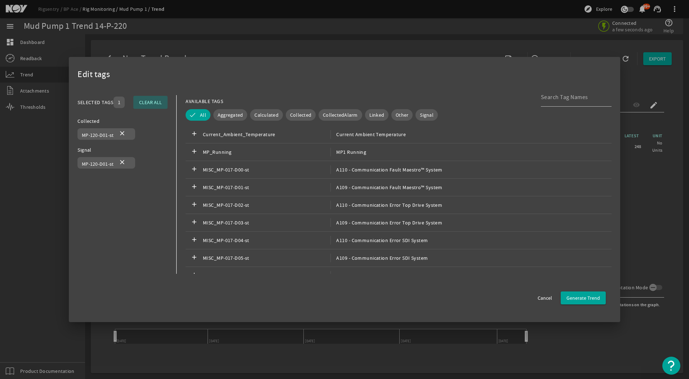
click at [158, 99] on span "CLEAR ALL" at bounding box center [150, 102] width 23 height 9
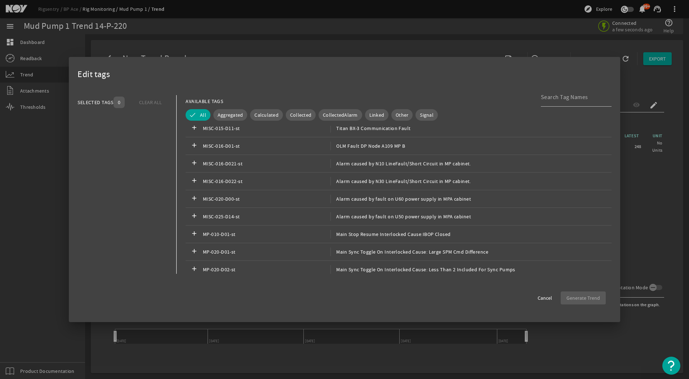
scroll to position [252, 0]
click at [225, 115] on span "Aggregated" at bounding box center [231, 114] width 26 height 7
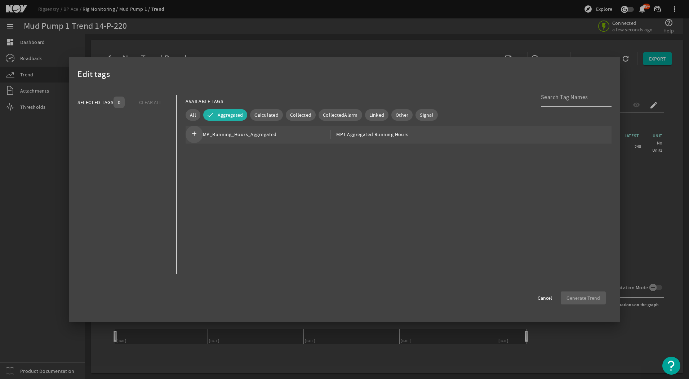
click at [197, 133] on mat-icon "add" at bounding box center [194, 134] width 9 height 9
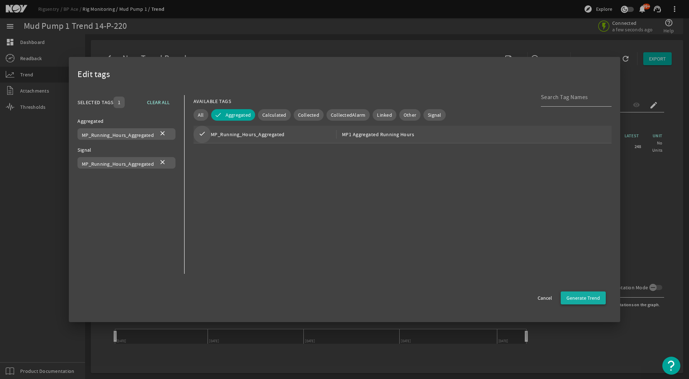
click at [592, 301] on span "Generate Trend" at bounding box center [582, 297] width 33 height 7
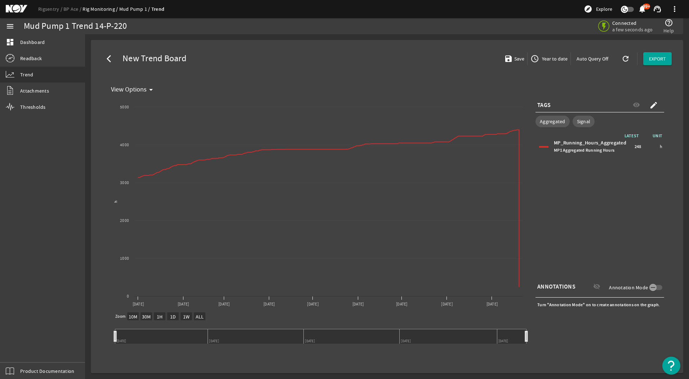
drag, startPoint x: 625, startPoint y: 142, endPoint x: 554, endPoint y: 143, distance: 71.3
click at [554, 143] on div "MP_Running_Hours_Aggregated MP1 Aggregated Running Hours" at bounding box center [593, 146] width 79 height 14
copy div "MP_Running_Hours_Aggregated"
